Goal: Information Seeking & Learning: Stay updated

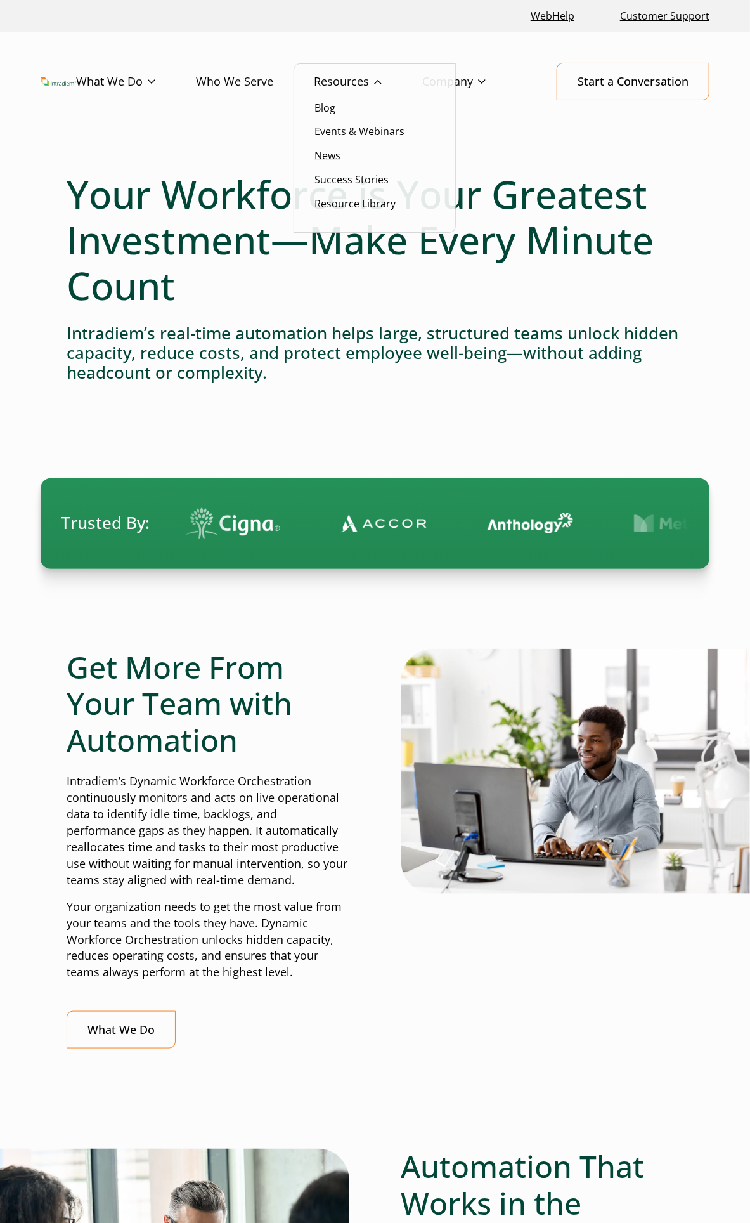
click at [330, 159] on link "News" at bounding box center [328, 155] width 26 height 14
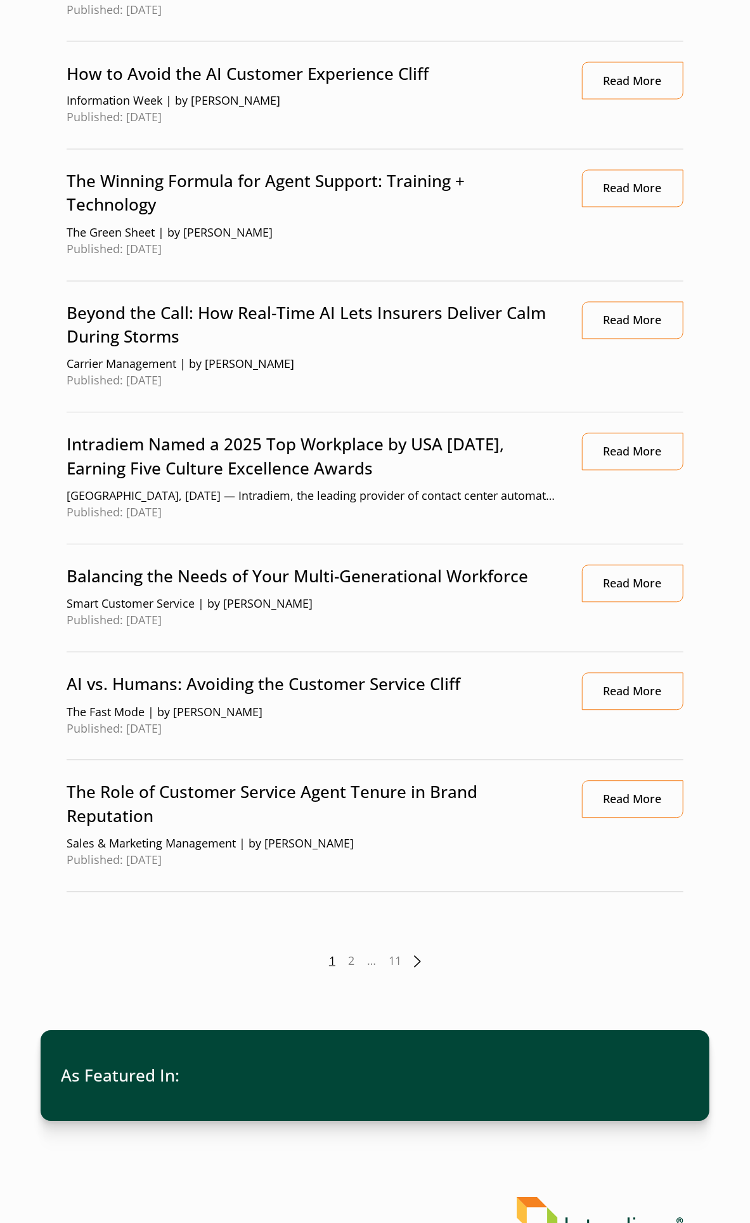
scroll to position [1057, 0]
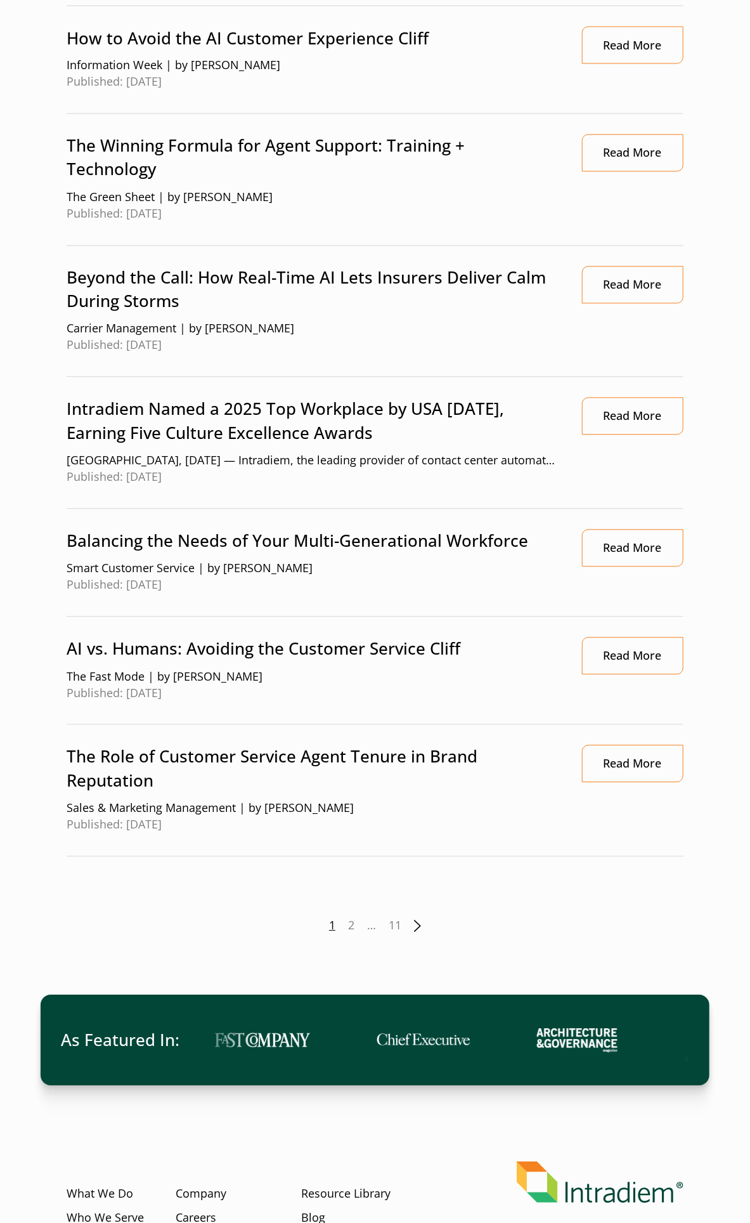
click at [419, 924] on link "Next" at bounding box center [417, 926] width 7 height 12
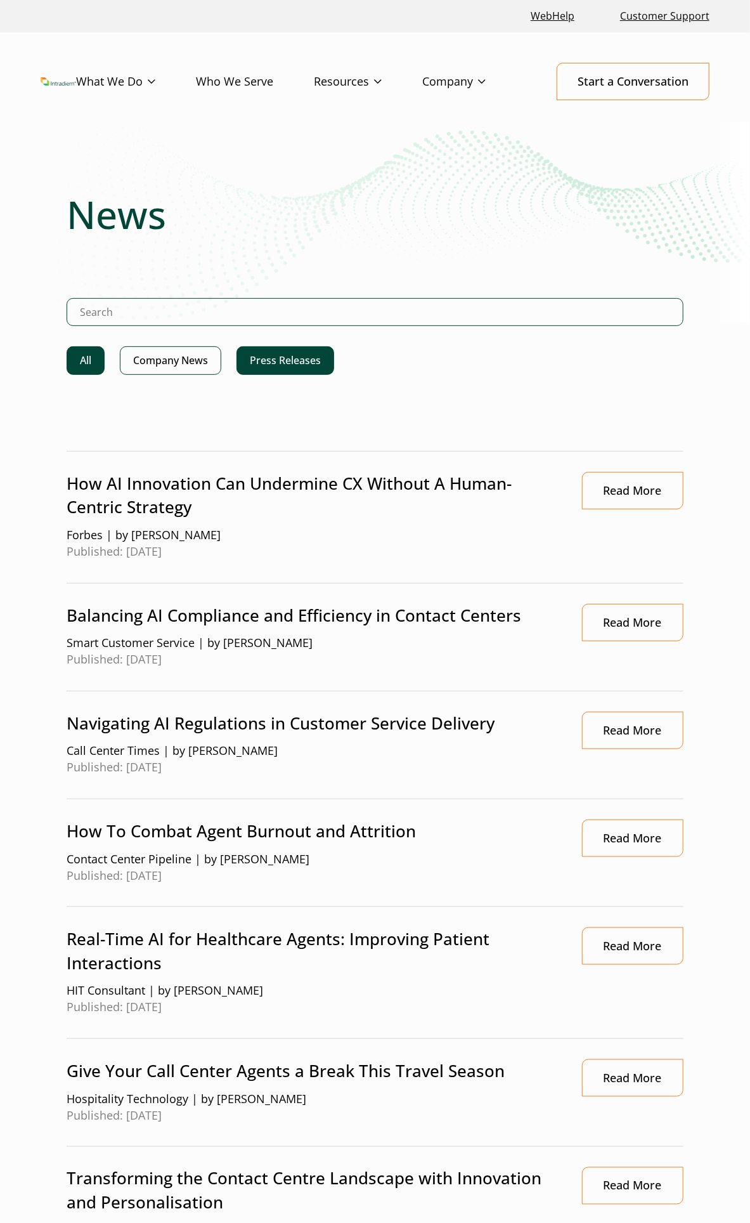
click at [309, 356] on link "Press Releases" at bounding box center [286, 360] width 98 height 29
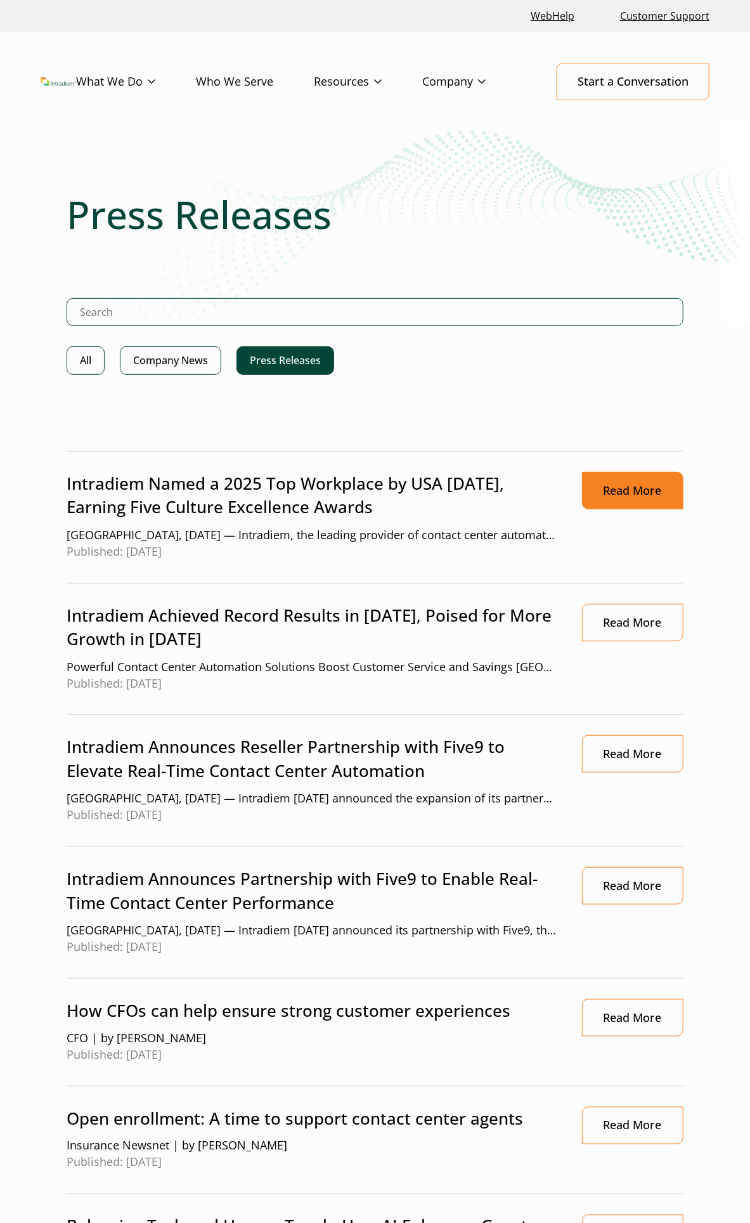
click at [597, 486] on link "Read More" at bounding box center [632, 490] width 101 height 37
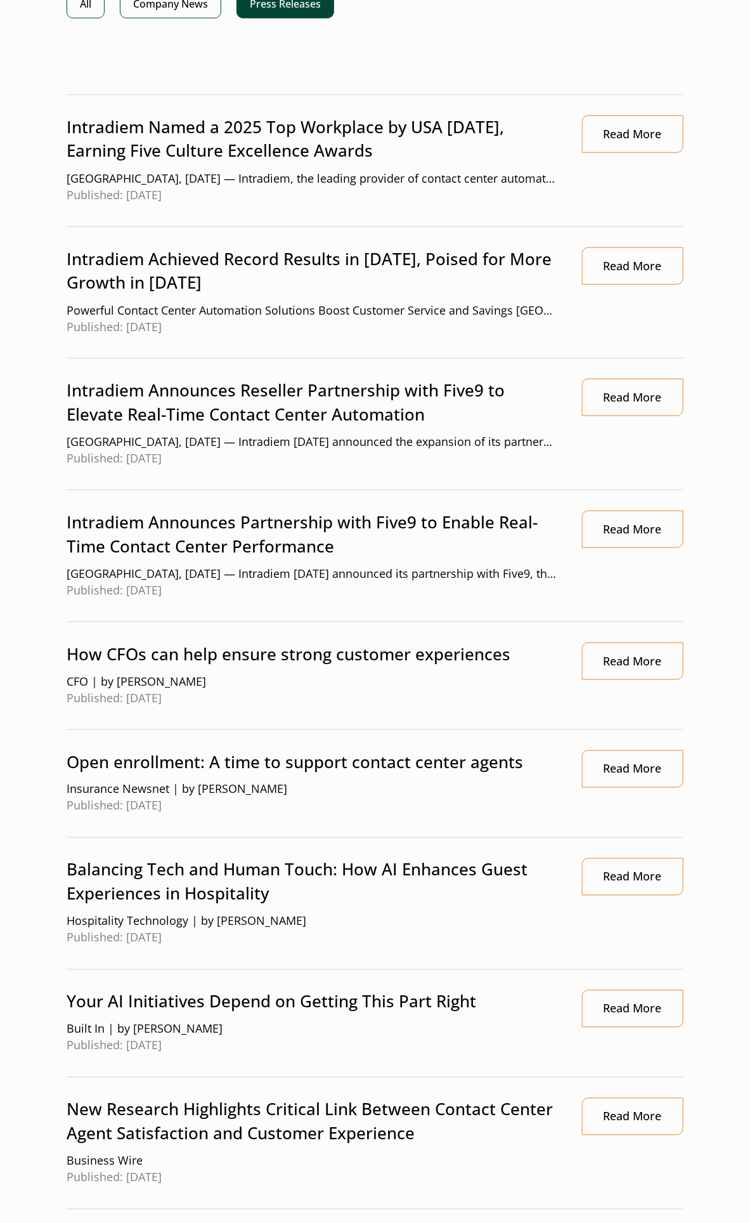
scroll to position [70, 0]
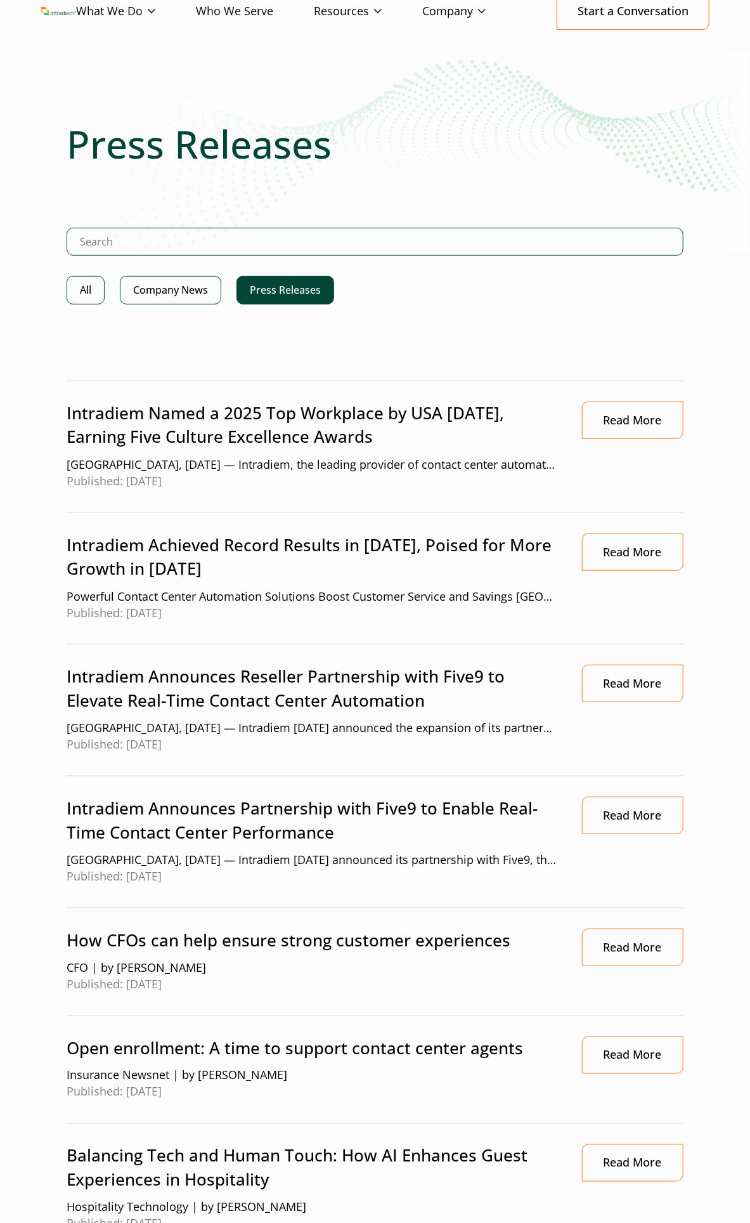
click at [295, 287] on link "Press Releases" at bounding box center [286, 290] width 98 height 29
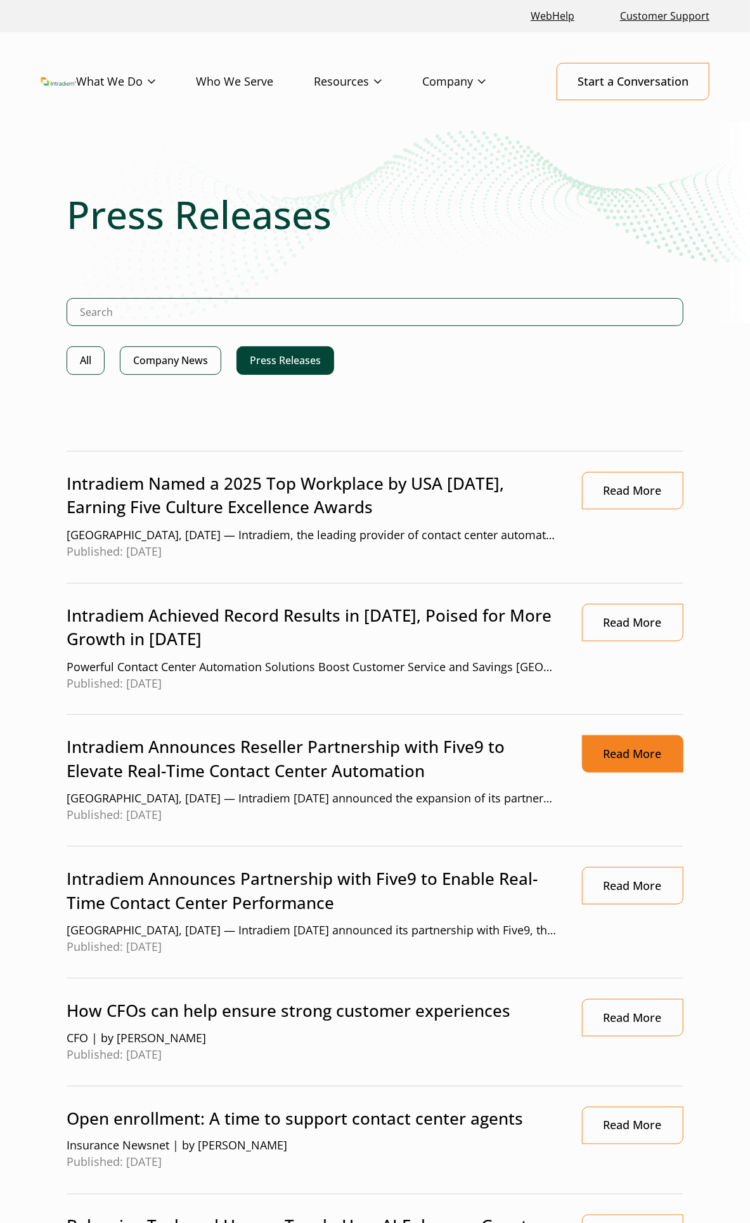
click at [646, 758] on link "Read More" at bounding box center [632, 753] width 101 height 37
